Goal: Information Seeking & Learning: Learn about a topic

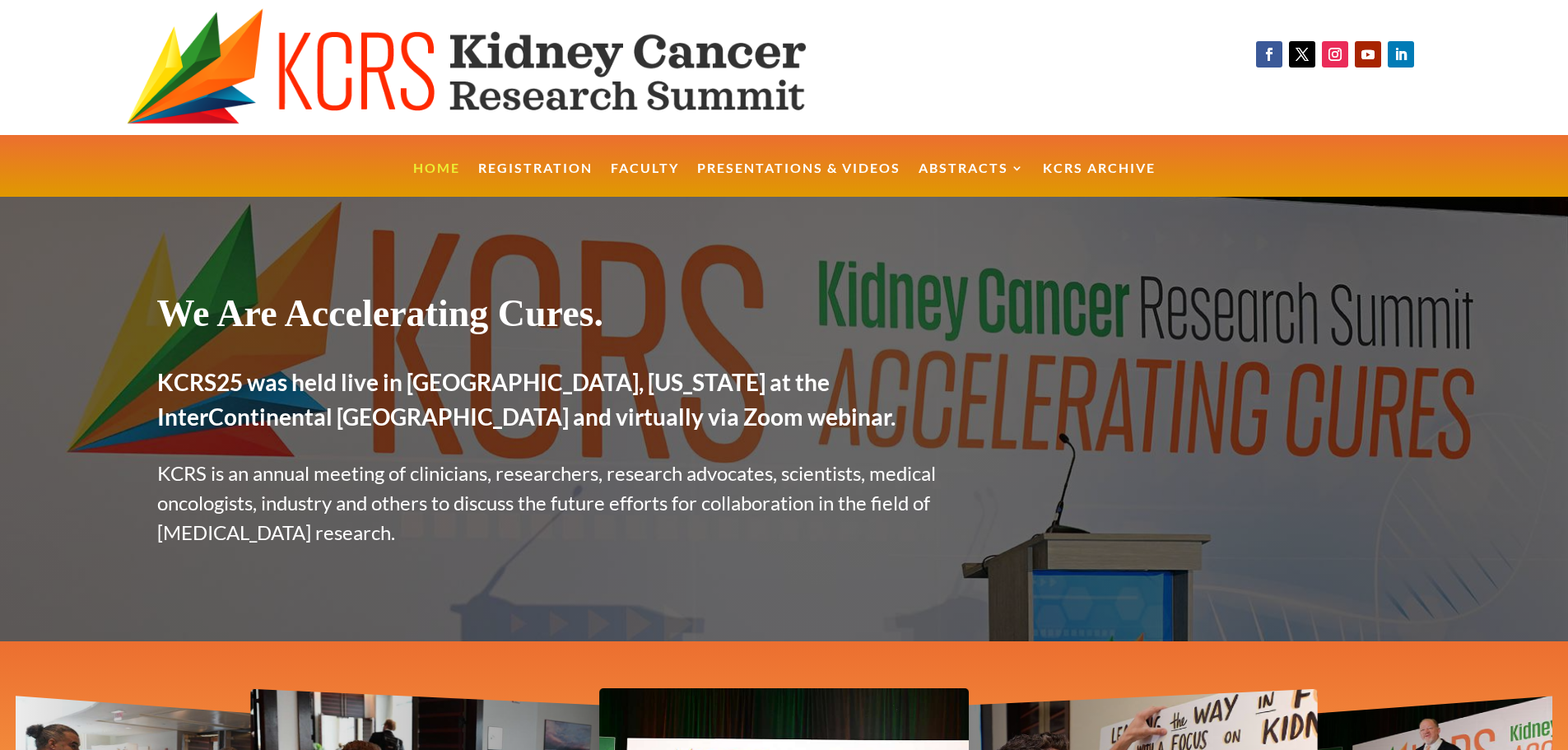
click at [821, 162] on link "Presentations & Videos" at bounding box center [799, 180] width 203 height 35
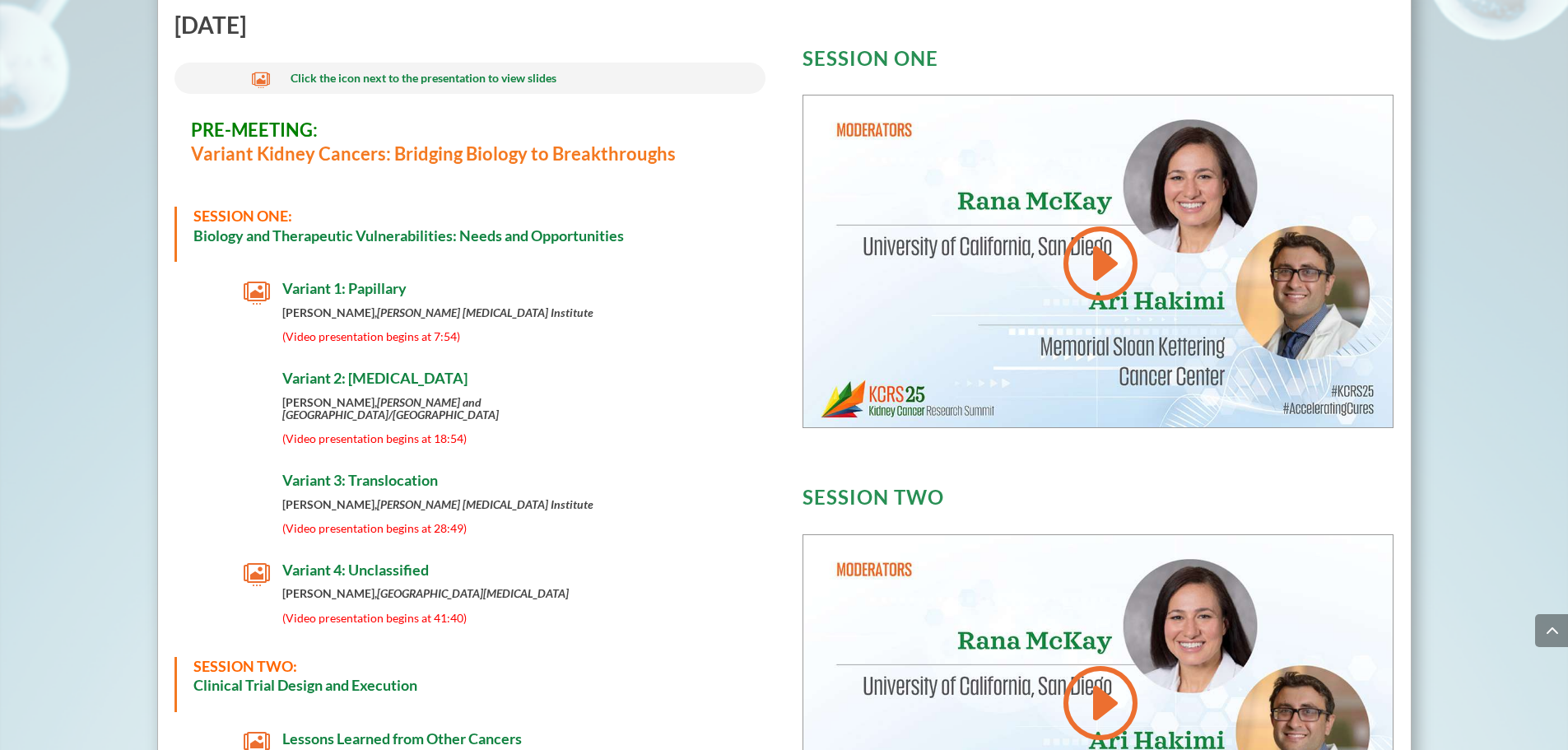
scroll to position [674, 0]
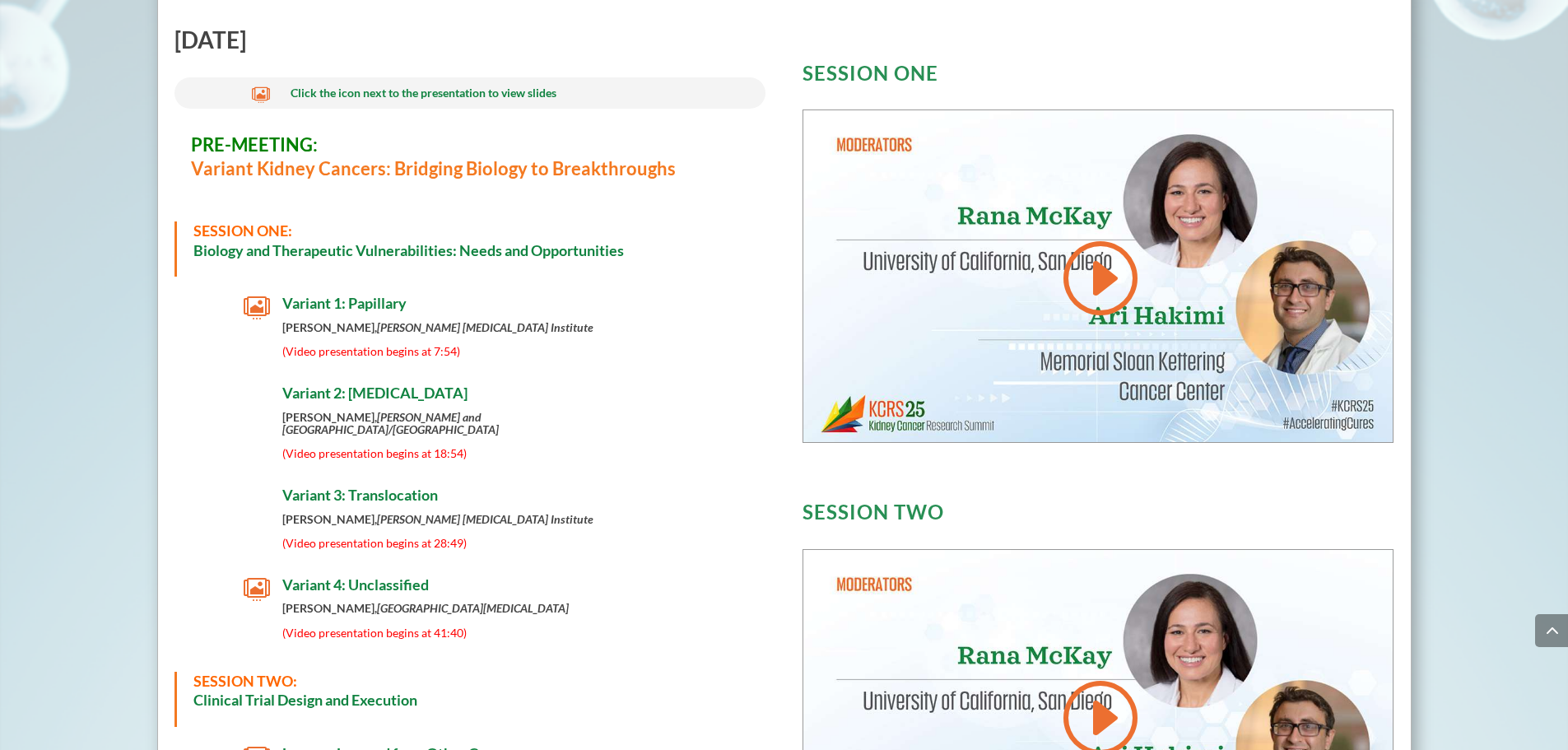
click at [1087, 276] on link at bounding box center [1098, 278] width 79 height 83
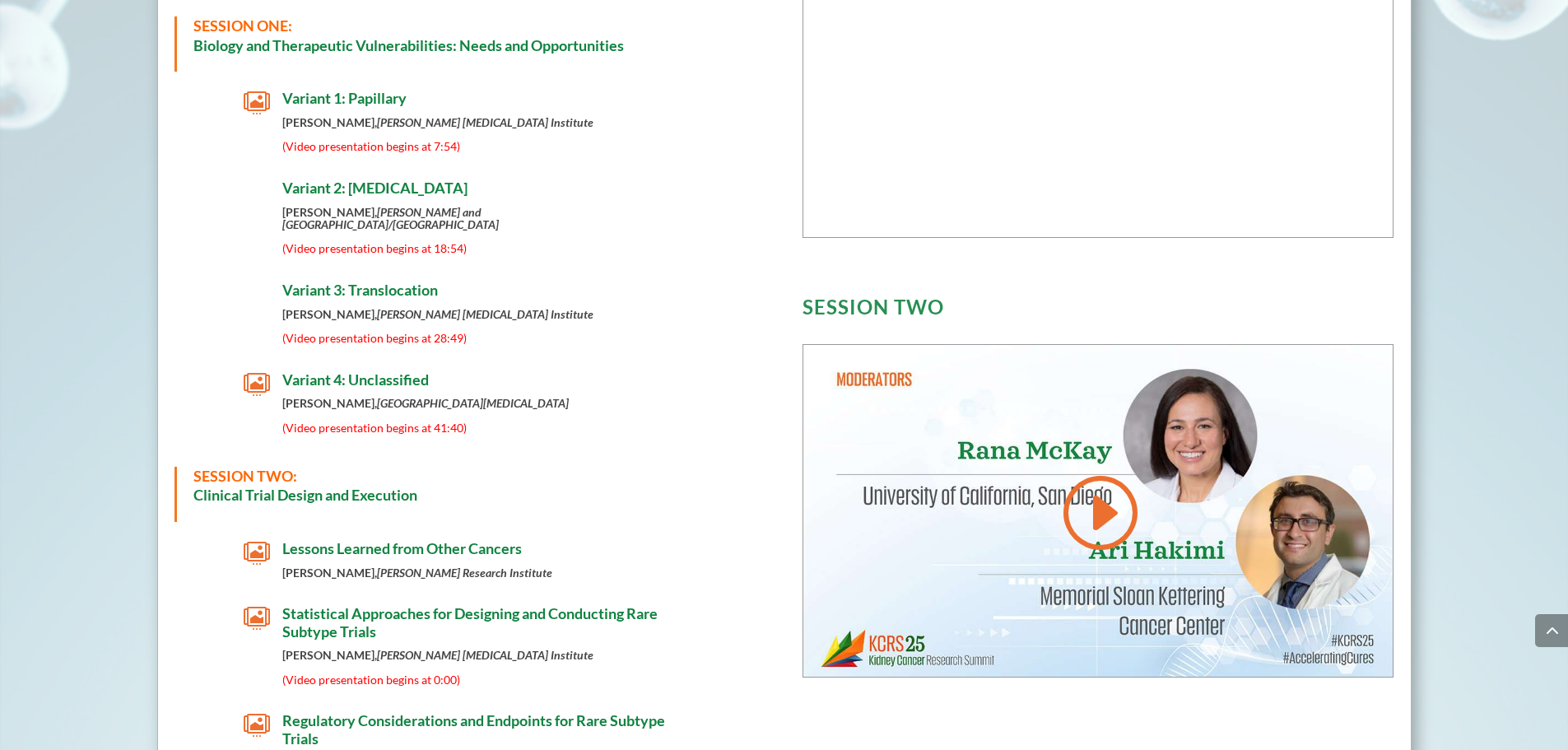
scroll to position [904, 0]
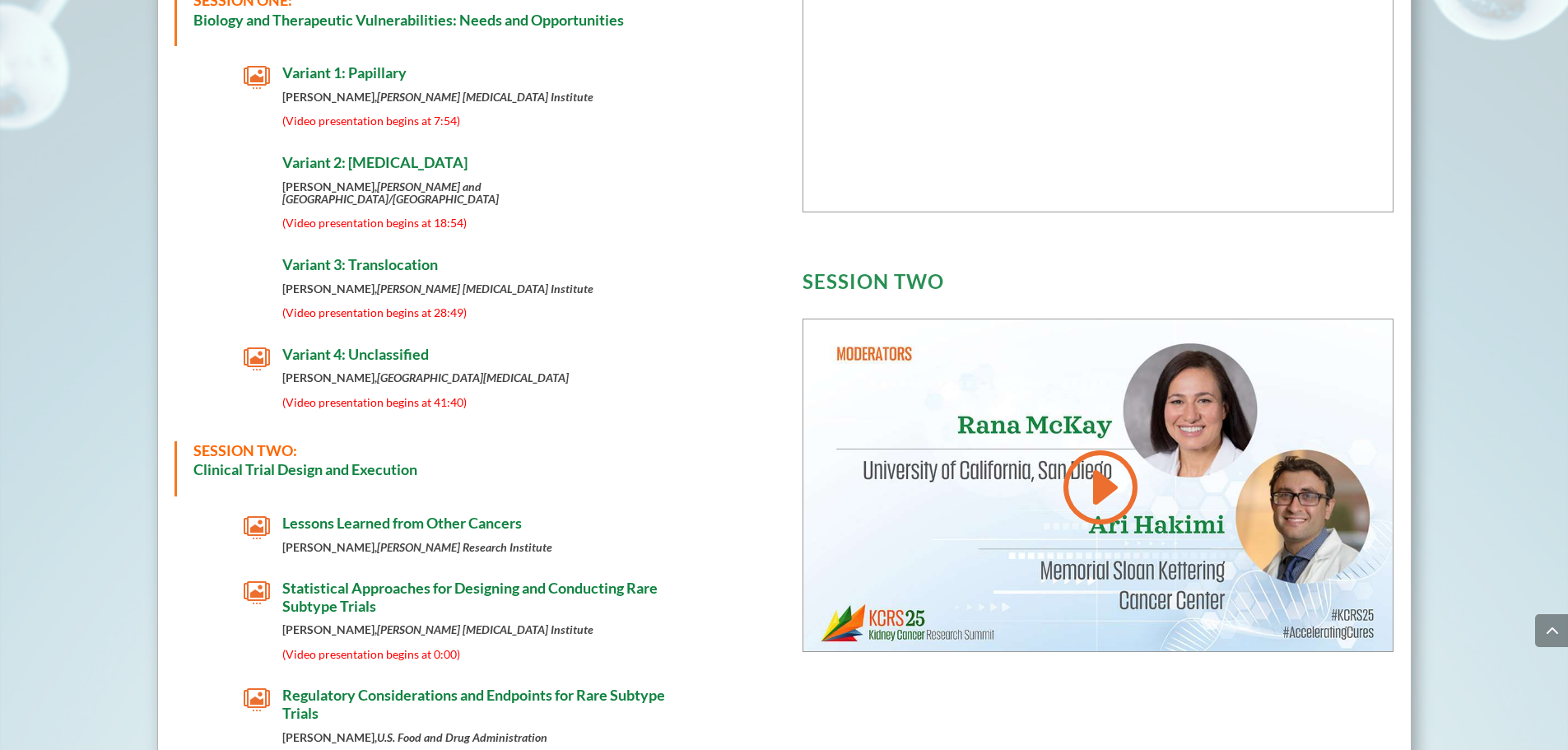
click at [1105, 492] on link at bounding box center [1098, 486] width 79 height 83
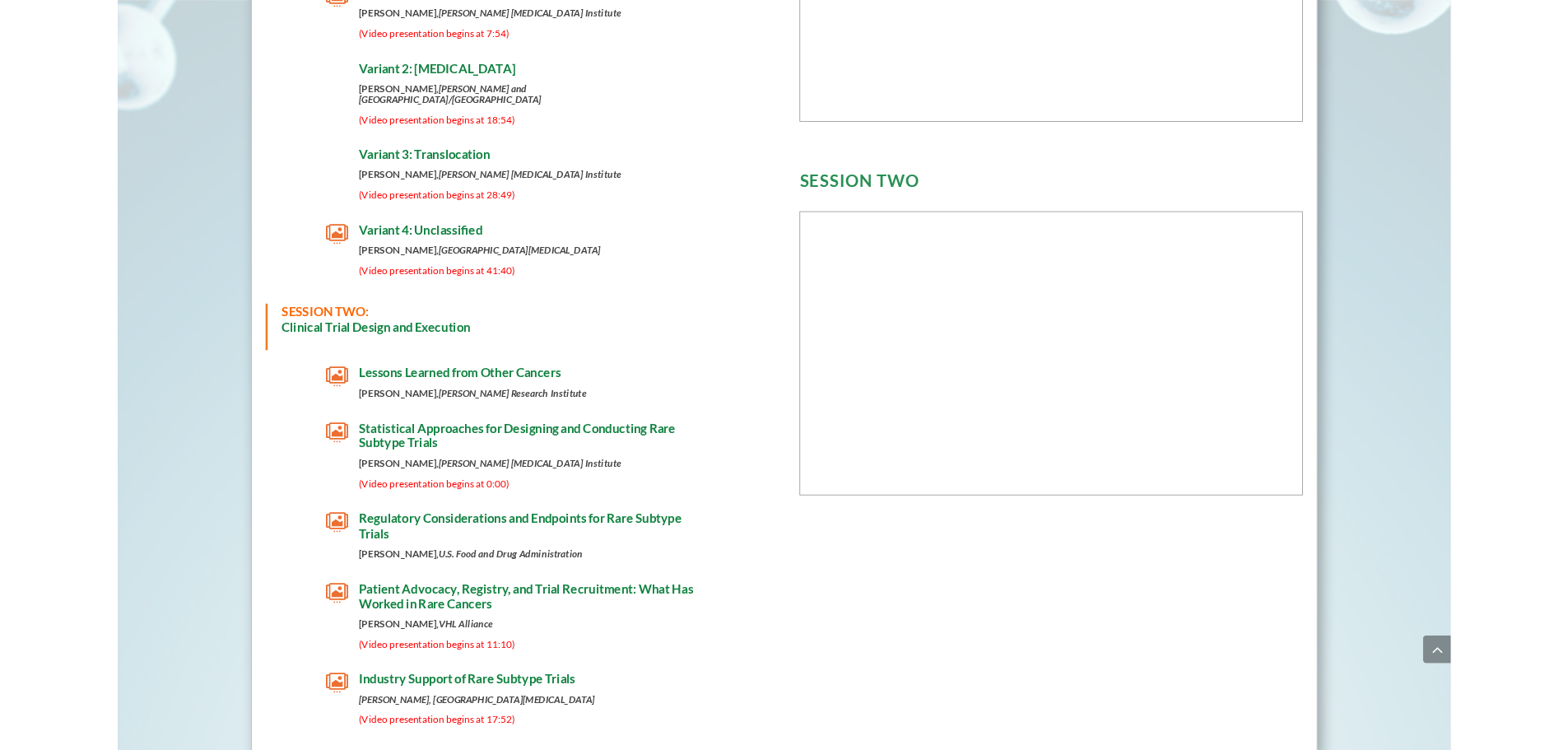
scroll to position [987, 0]
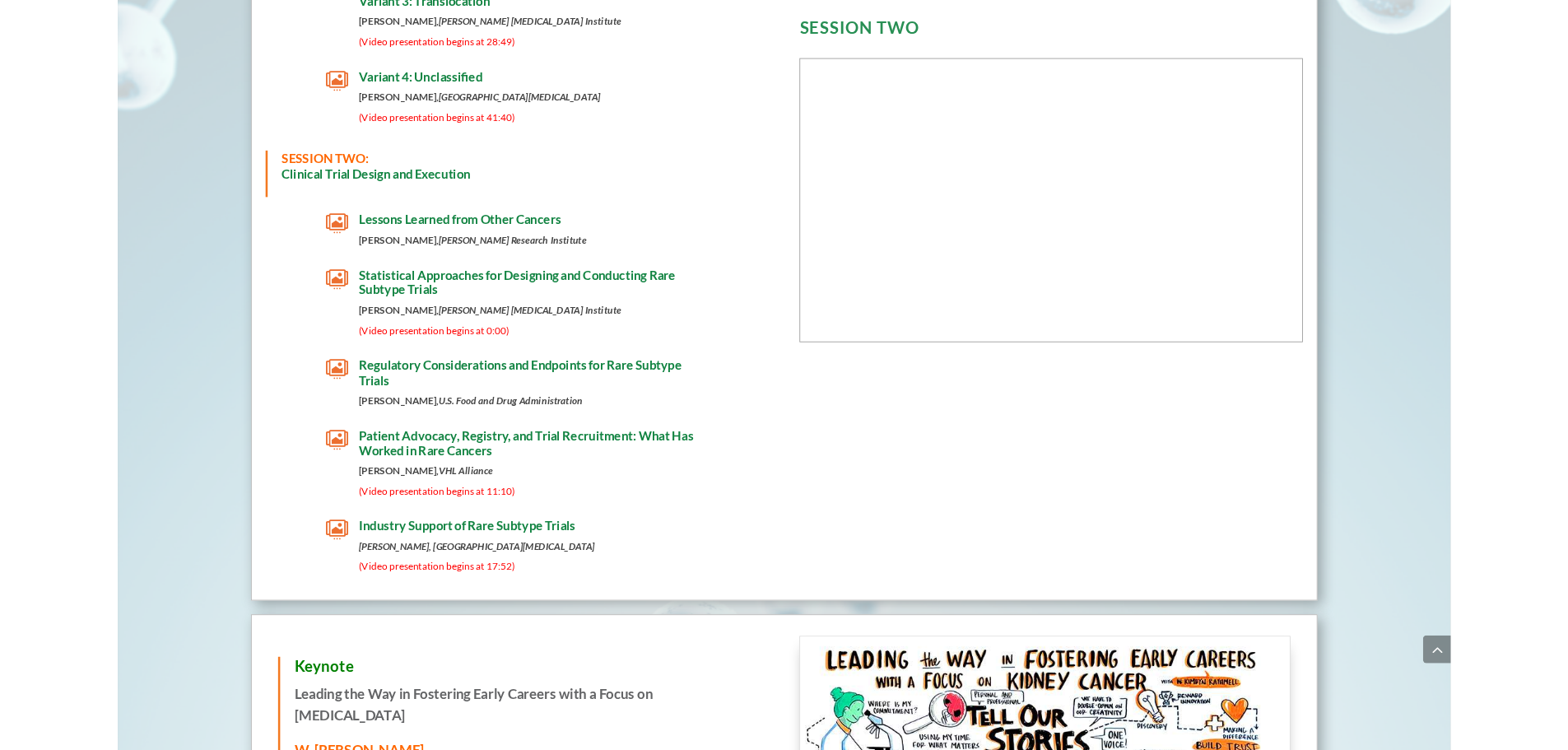
scroll to position [1168, 0]
